Goal: Information Seeking & Learning: Learn about a topic

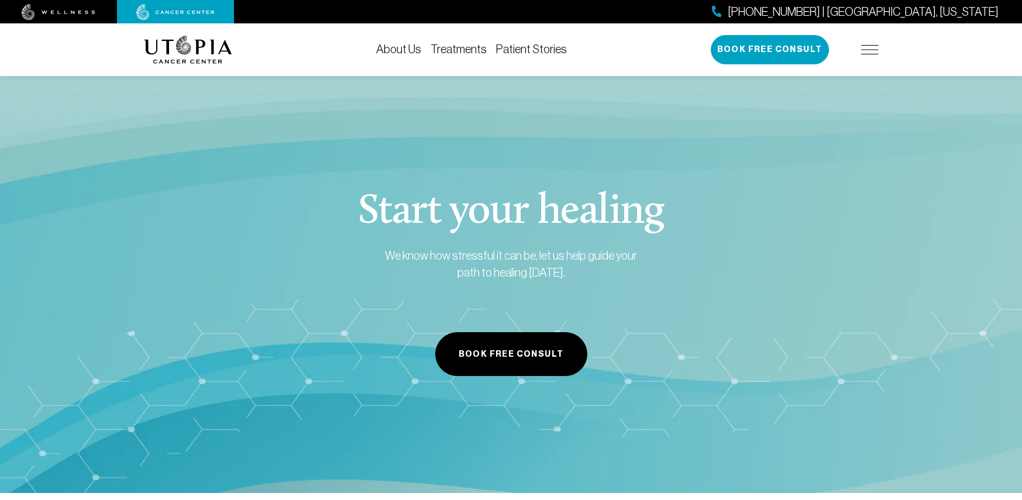
scroll to position [2048, 0]
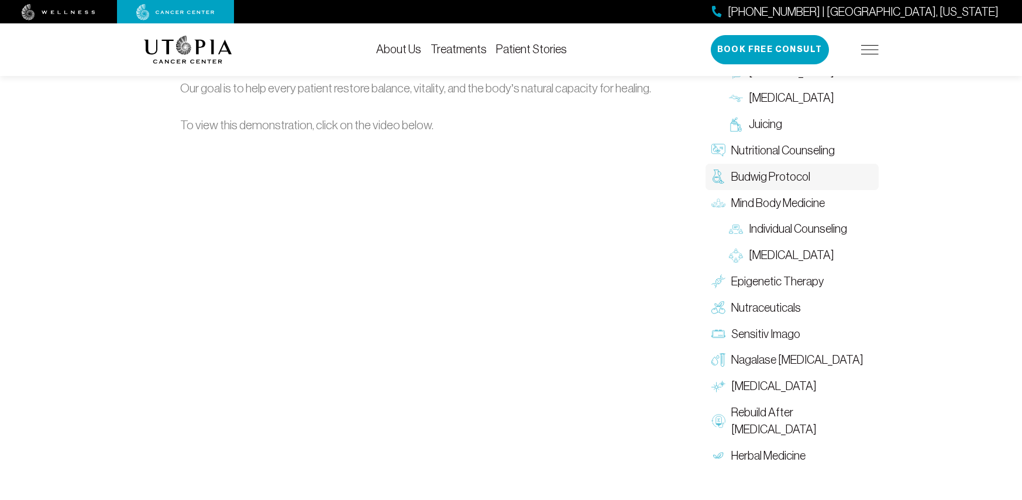
scroll to position [1755, 0]
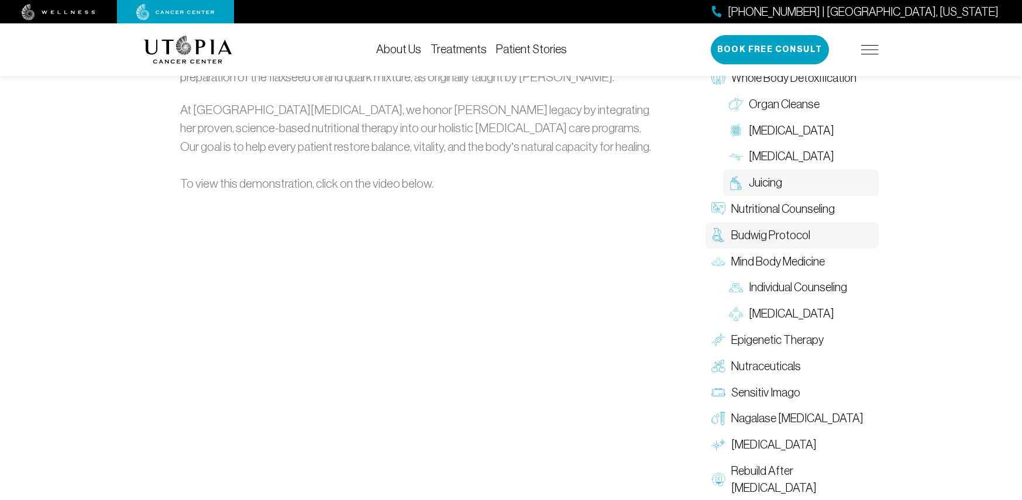
click at [757, 175] on span "Juicing" at bounding box center [765, 183] width 33 height 17
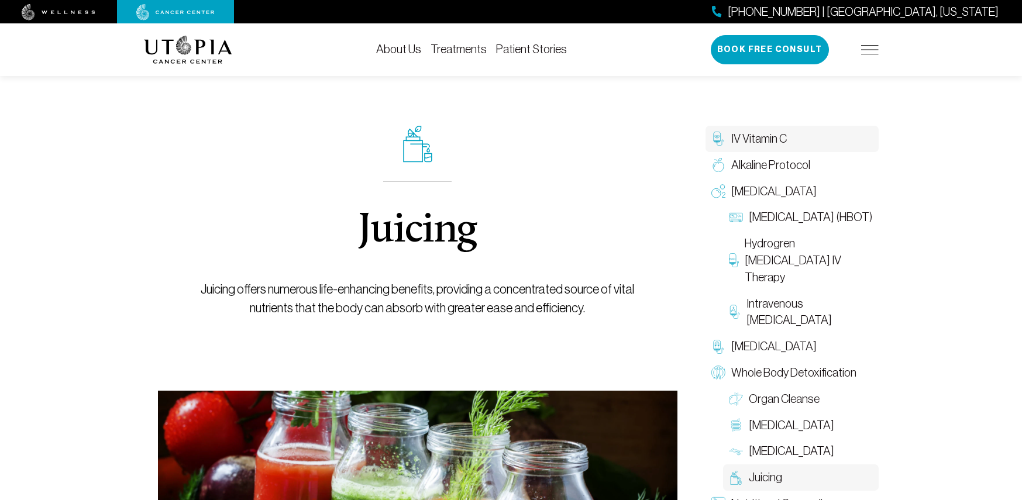
click at [745, 139] on span "IV Vitamin C" at bounding box center [759, 138] width 56 height 17
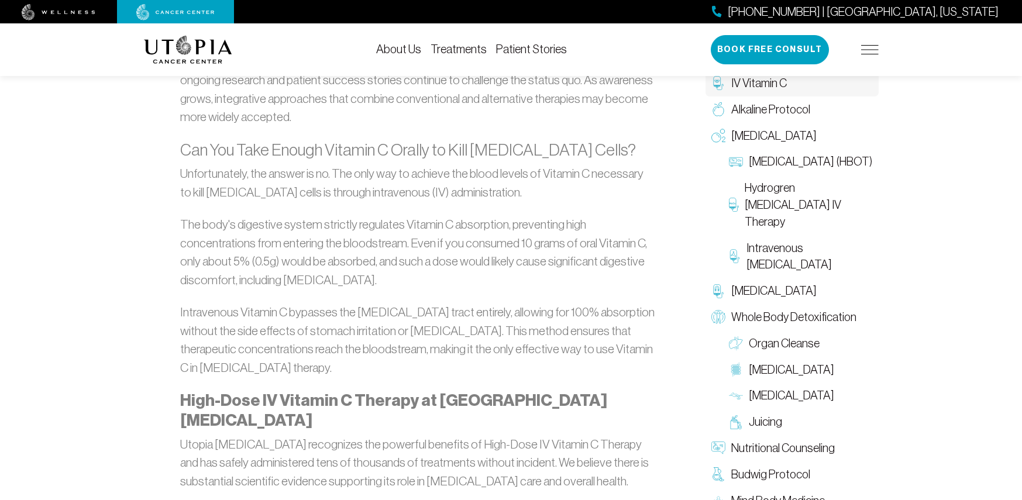
scroll to position [2048, 0]
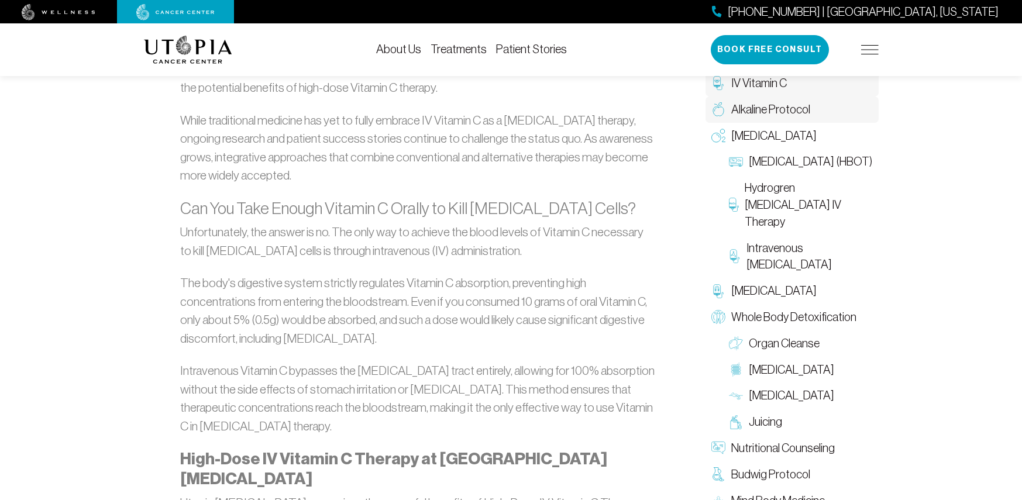
click at [772, 107] on span "Alkaline Protocol" at bounding box center [770, 109] width 79 height 17
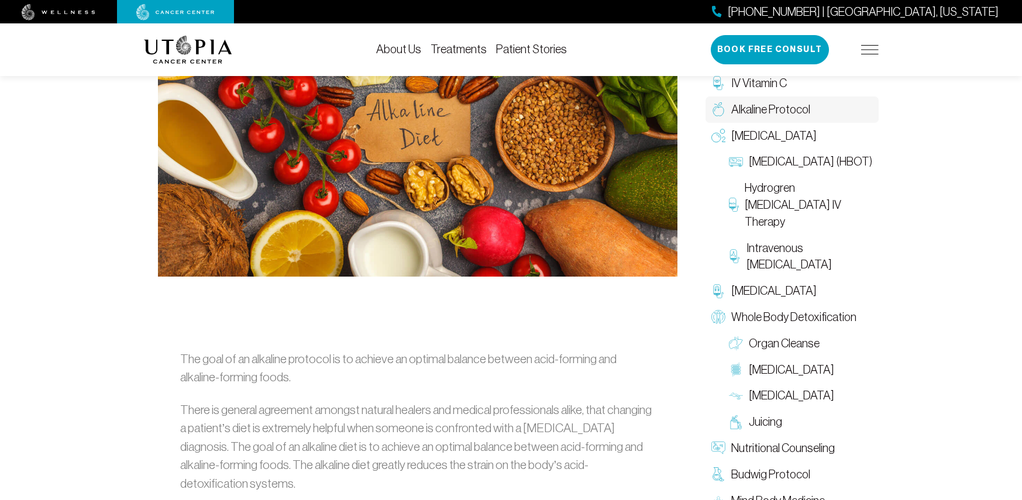
scroll to position [527, 0]
